Goal: Transaction & Acquisition: Purchase product/service

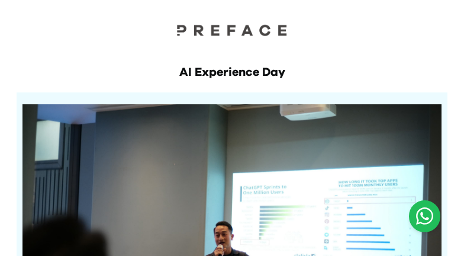
click at [433, 215] on icon "Open WhatsApp chat" at bounding box center [424, 215] width 17 height 17
